Goal: Check status: Check status

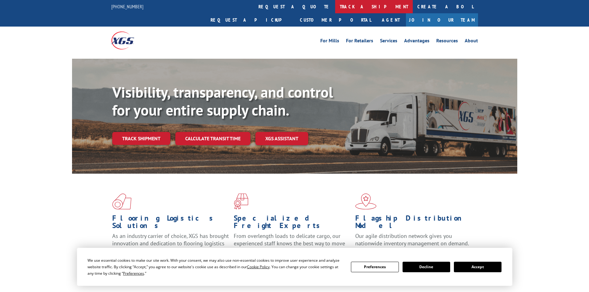
click at [335, 11] on link "track a shipment" at bounding box center [374, 6] width 78 height 13
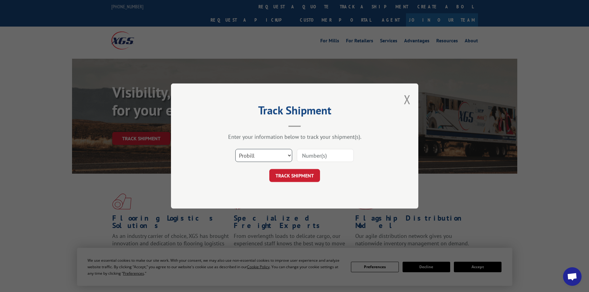
click at [261, 153] on select "Select category... Probill BOL PO" at bounding box center [263, 155] width 57 height 13
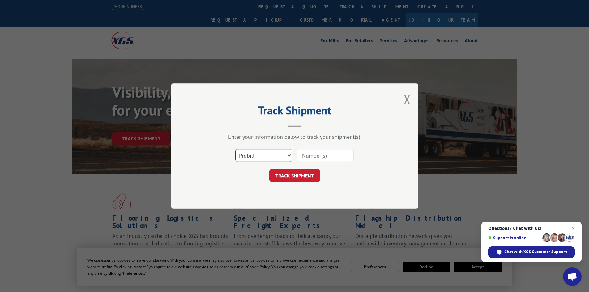
select select "bol"
click at [235, 149] on select "Select category... Probill BOL PO" at bounding box center [263, 155] width 57 height 13
click at [335, 158] on input at bounding box center [325, 155] width 57 height 13
paste input "7068328"
type input "7068328"
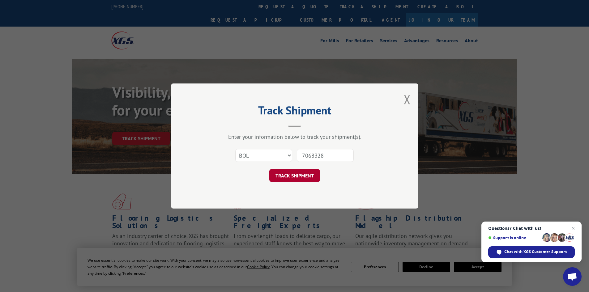
click at [284, 177] on button "TRACK SHIPMENT" at bounding box center [294, 175] width 51 height 13
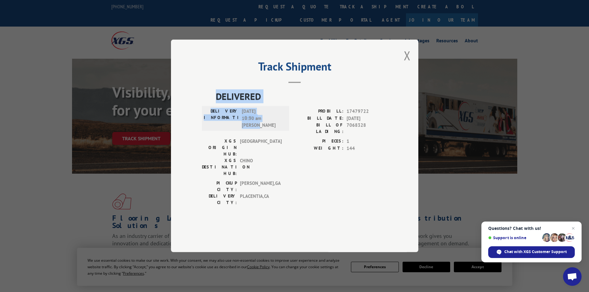
drag, startPoint x: 217, startPoint y: 112, endPoint x: 249, endPoint y: 137, distance: 40.0
click at [261, 142] on div "DELIVERED DELIVERY INFORMATION: [DATE] 10:30 am [PERSON_NAME]: 17479722 BILL DA…" at bounding box center [294, 150] width 185 height 120
copy div "DELIVERED DELIVERY INFORMATION: [DATE] 10:30 am [PERSON_NAME]"
